Goal: Transaction & Acquisition: Subscribe to service/newsletter

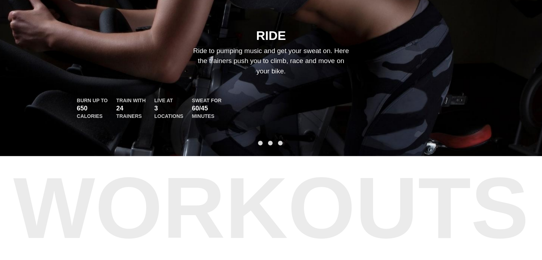
scroll to position [356, 0]
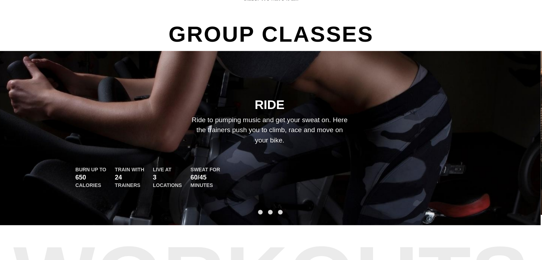
drag, startPoint x: 370, startPoint y: 161, endPoint x: 192, endPoint y: 152, distance: 178.0
click at [192, 152] on div "RIDE Ride to pumping music and get your sweat on. Here the trainers push you to…" at bounding box center [270, 143] width 428 height 92
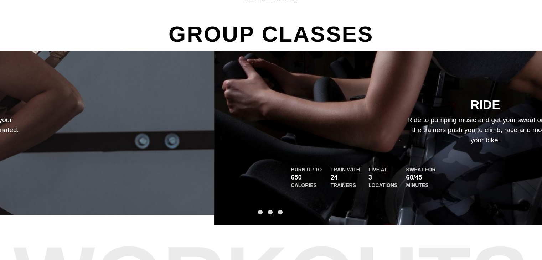
drag, startPoint x: 222, startPoint y: 150, endPoint x: 457, endPoint y: 147, distance: 235.9
click at [457, 147] on div "RIDE Ride to pumping music and get your sweat on. Here the trainers push you to…" at bounding box center [485, 143] width 428 height 92
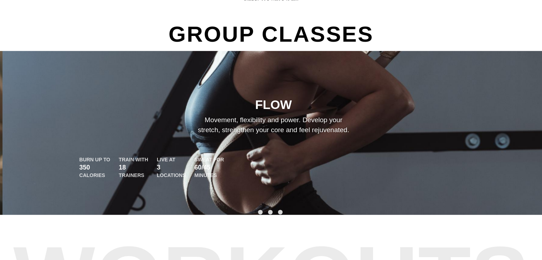
drag, startPoint x: 134, startPoint y: 152, endPoint x: 438, endPoint y: 199, distance: 307.8
click at [438, 199] on div "FLOW Movement, flexibility and power. Develop your stretch, strengthen your cor…" at bounding box center [273, 133] width 542 height 164
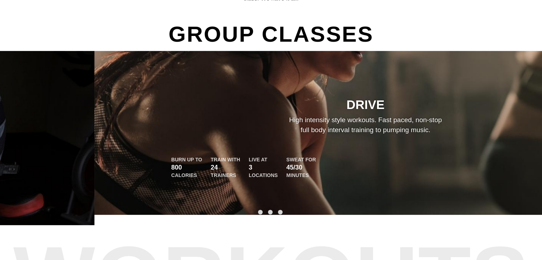
drag, startPoint x: 181, startPoint y: 146, endPoint x: 271, endPoint y: 154, distance: 90.4
click at [271, 154] on div "DRIVE High intensity style workouts. Fast paced, non-stop full body interval tr…" at bounding box center [366, 138] width 428 height 82
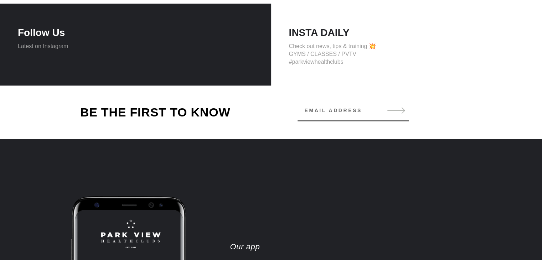
scroll to position [784, 0]
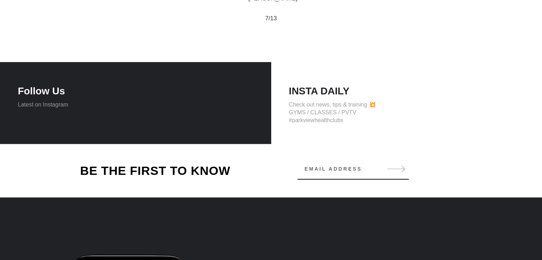
click at [316, 96] on h4 "INSTA DAILY" at bounding box center [406, 91] width 235 height 12
click at [356, 169] on input "Email address" at bounding box center [352, 169] width 111 height 14
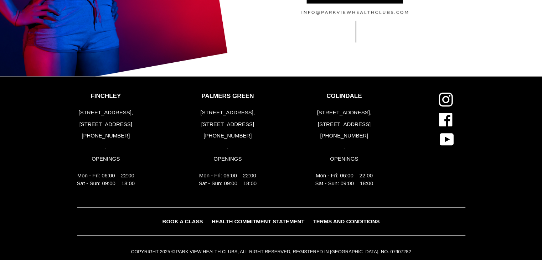
scroll to position [1476, 0]
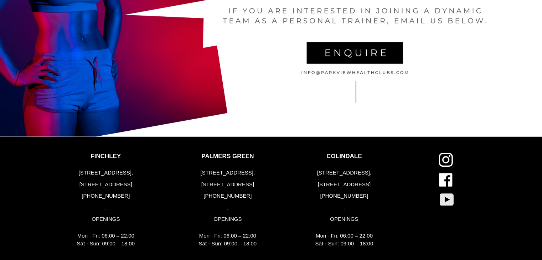
click at [450, 197] on icon at bounding box center [446, 199] width 14 height 12
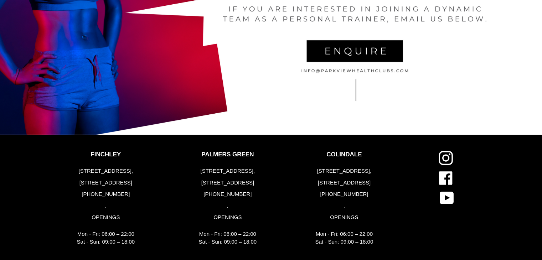
scroll to position [1476, 0]
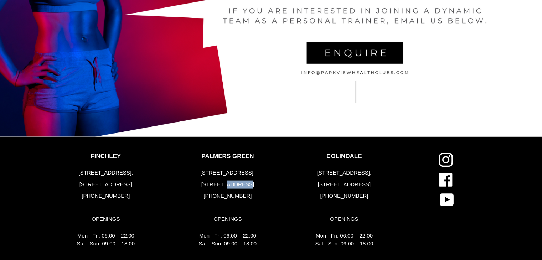
drag, startPoint x: 228, startPoint y: 187, endPoint x: 245, endPoint y: 187, distance: 16.7
click at [250, 188] on p "[STREET_ADDRESS]" at bounding box center [228, 185] width 58 height 8
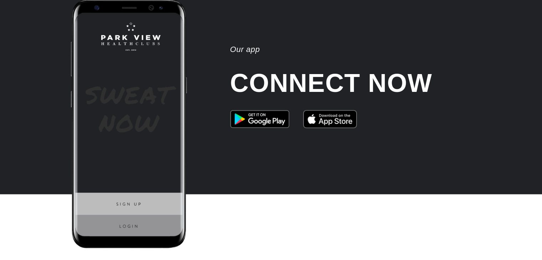
scroll to position [942, 0]
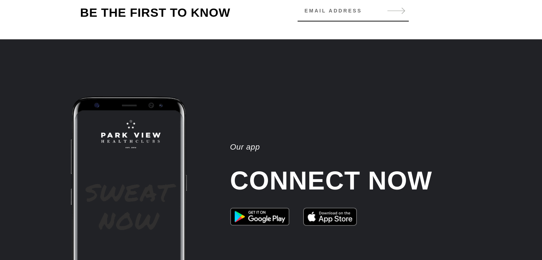
click at [323, 14] on input "Email address" at bounding box center [352, 11] width 111 height 14
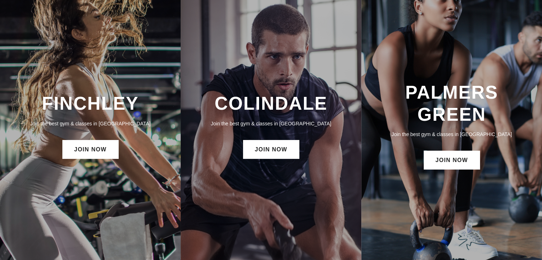
scroll to position [0, 0]
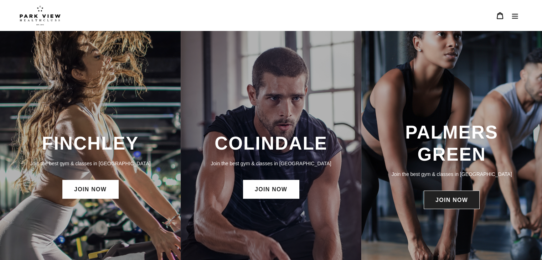
click at [465, 200] on link "JOIN NOW" at bounding box center [452, 200] width 56 height 19
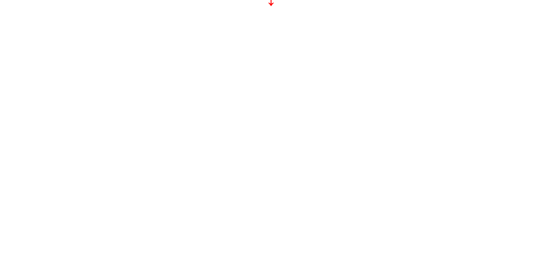
scroll to position [323, 0]
